Goal: Task Accomplishment & Management: Complete application form

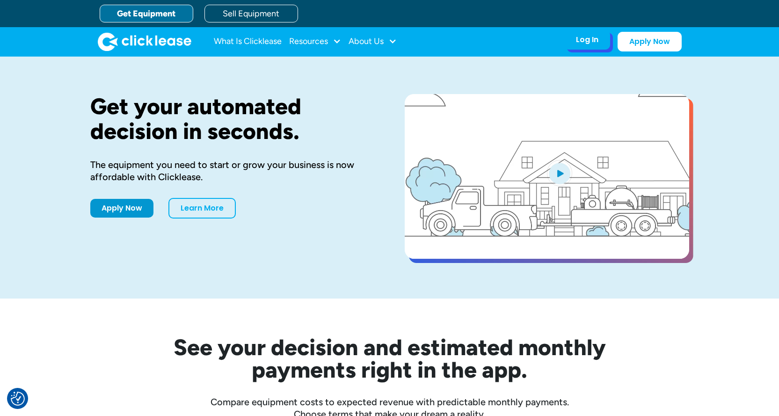
click at [595, 41] on div "Log In" at bounding box center [587, 39] width 22 height 9
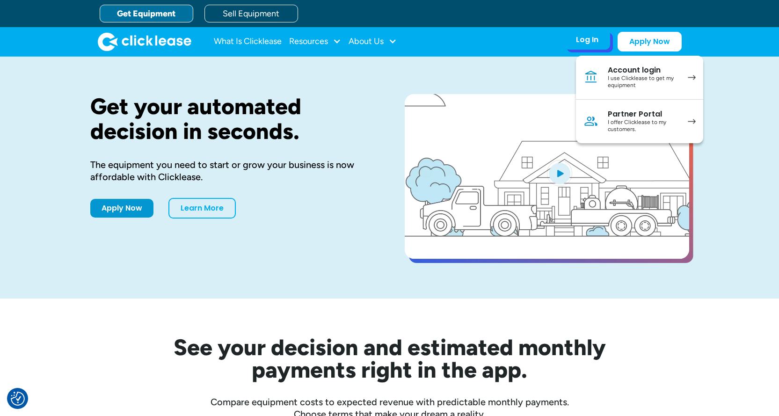
click at [664, 77] on div "I use Clicklease to get my equipment" at bounding box center [643, 82] width 71 height 15
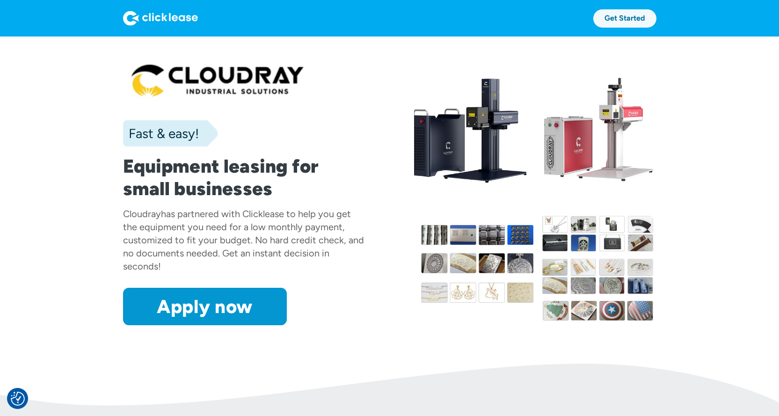
click at [609, 13] on link "Get Started" at bounding box center [624, 18] width 63 height 18
